Goal: Task Accomplishment & Management: Manage account settings

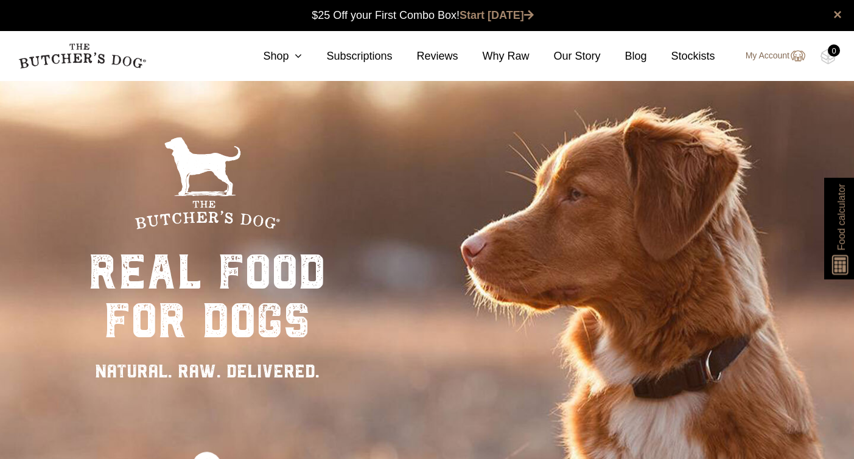
click at [769, 57] on link "My Account" at bounding box center [770, 56] width 72 height 15
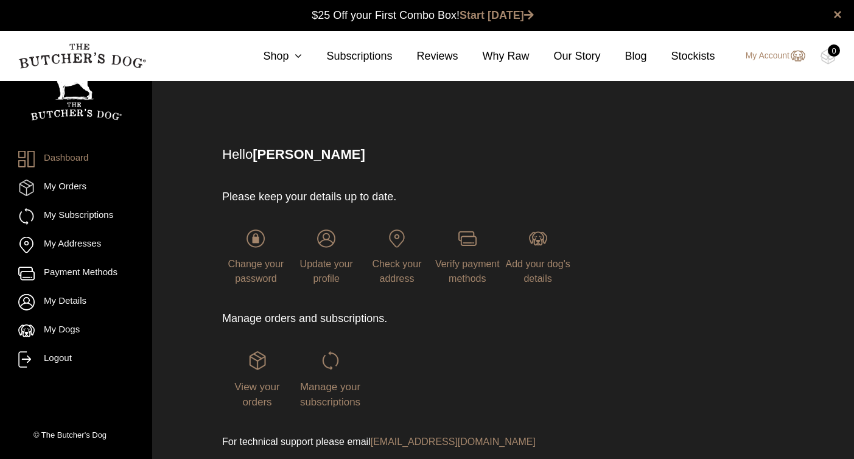
scroll to position [1, 0]
click at [336, 365] on img at bounding box center [330, 360] width 18 height 18
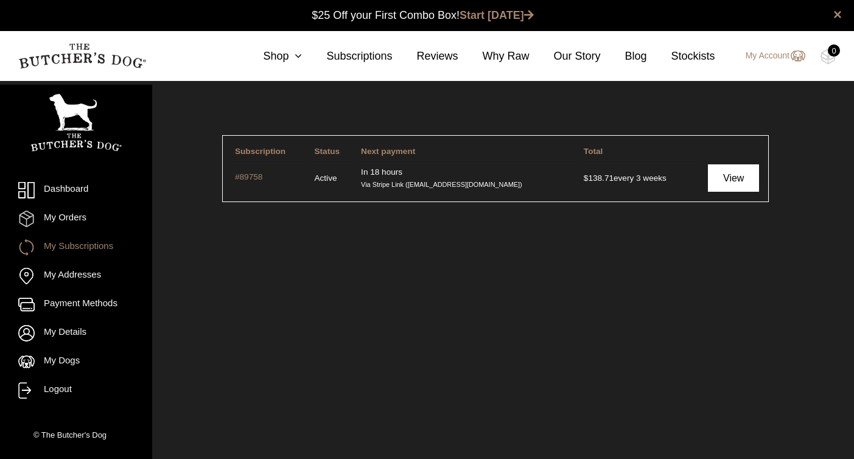
click at [729, 180] on link "View" at bounding box center [733, 177] width 51 height 27
